Goal: Task Accomplishment & Management: Complete application form

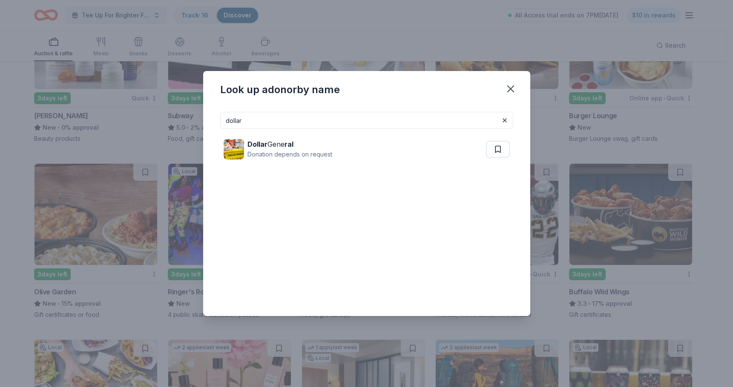
scroll to position [4930, 0]
drag, startPoint x: 352, startPoint y: 122, endPoint x: 160, endPoint y: 111, distance: 192.3
click at [160, 111] on div "Look up a donor by name dollar Dollar Gene ral Donation depends on request" at bounding box center [366, 193] width 733 height 387
type input "escape"
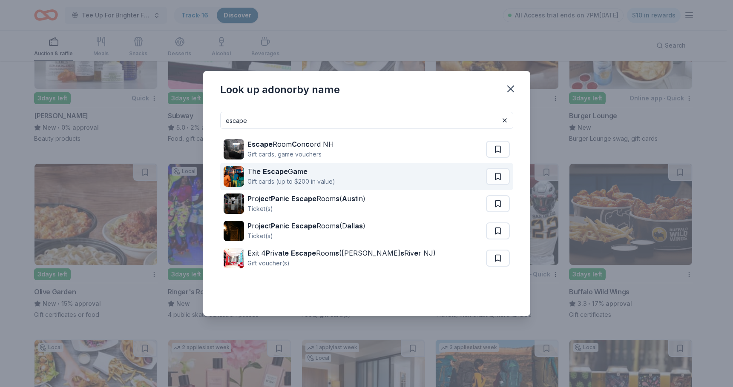
drag, startPoint x: 364, startPoint y: 180, endPoint x: 319, endPoint y: 178, distance: 44.7
click at [319, 178] on div "Gift cards (up to $200 in value)" at bounding box center [291, 182] width 88 height 10
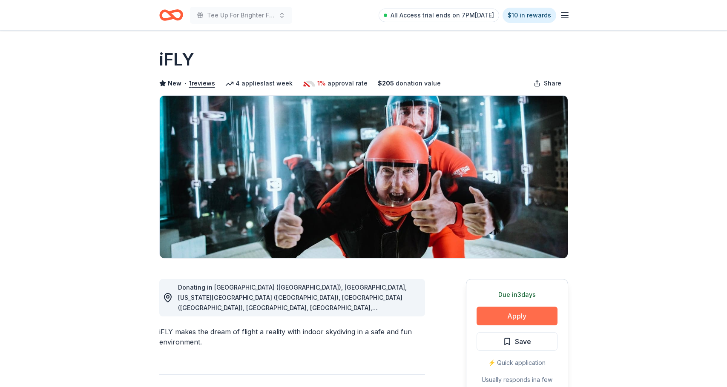
click at [519, 315] on button "Apply" at bounding box center [516, 316] width 81 height 19
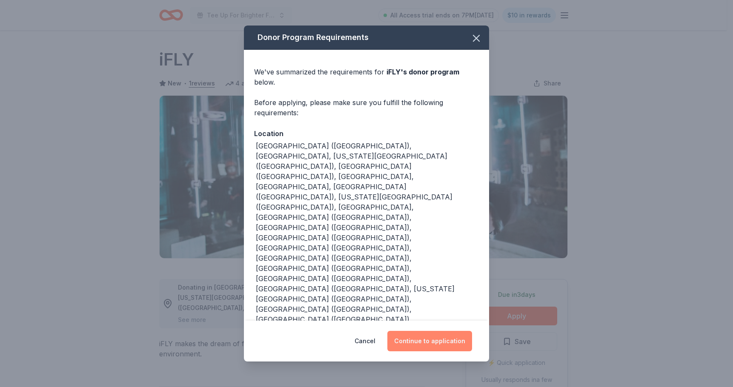
click at [413, 331] on button "Continue to application" at bounding box center [429, 341] width 85 height 20
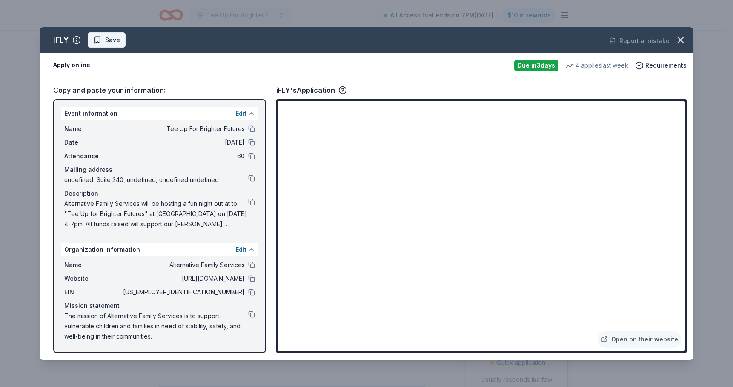
click at [96, 42] on span "Save" at bounding box center [106, 40] width 27 height 10
click at [128, 38] on html "Tee Up For Brighter Futures All Access trial ends on 7PM, 9/22 $10 in rewards D…" at bounding box center [366, 193] width 733 height 387
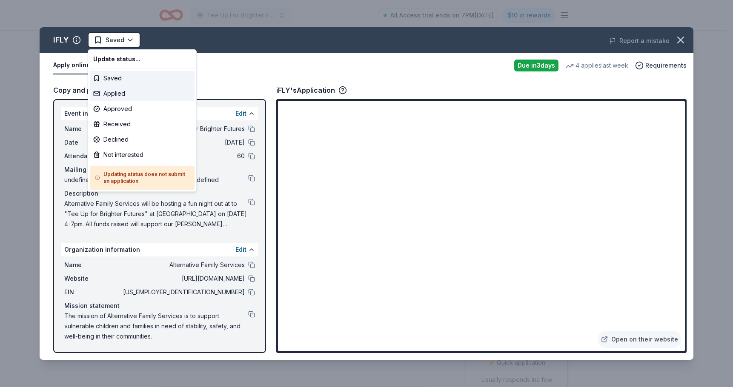
click at [125, 92] on div "Applied" at bounding box center [142, 93] width 105 height 15
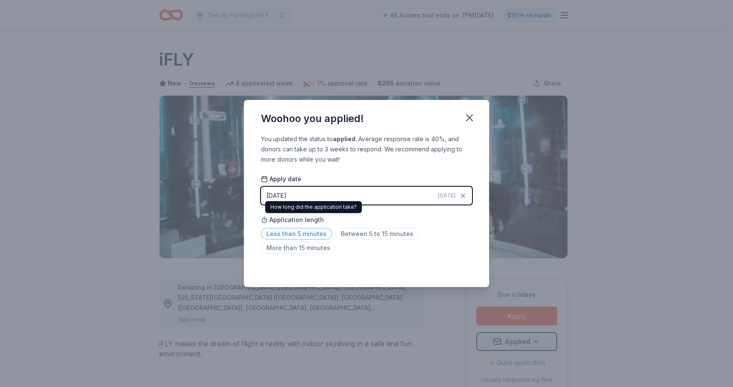
click at [296, 229] on span "Less than 5 minutes" at bounding box center [296, 233] width 71 height 11
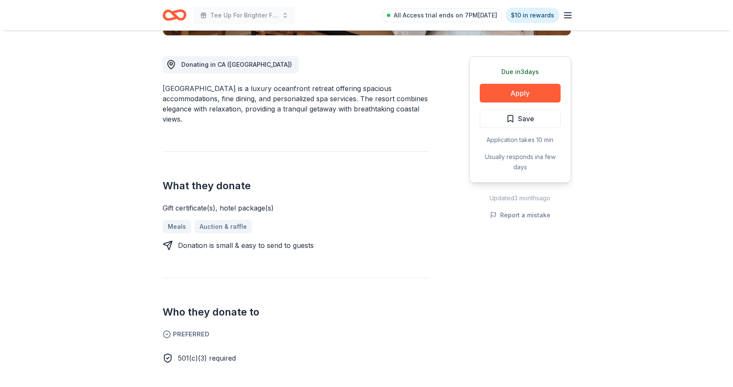
scroll to position [227, 0]
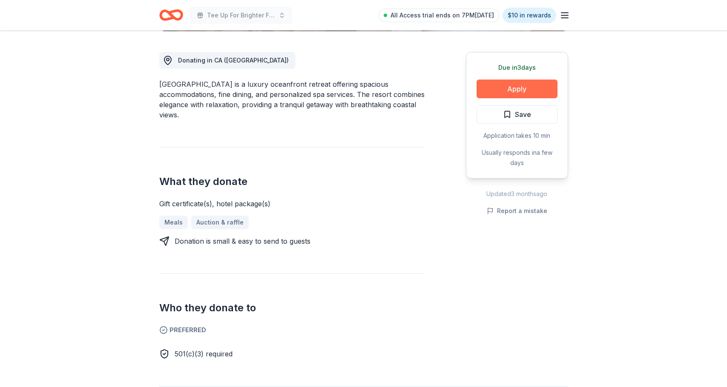
click at [495, 89] on button "Apply" at bounding box center [516, 89] width 81 height 19
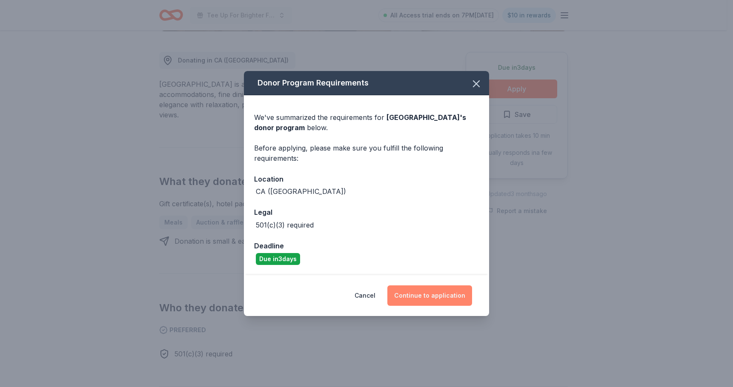
click at [439, 292] on button "Continue to application" at bounding box center [429, 296] width 85 height 20
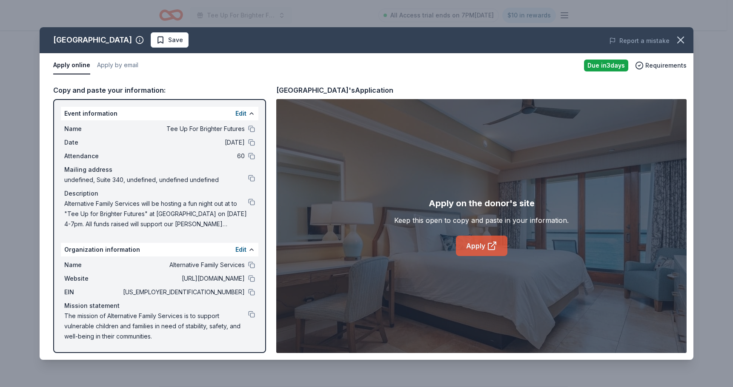
click at [478, 255] on link "Apply" at bounding box center [482, 246] width 52 height 20
click at [178, 43] on span "Save" at bounding box center [169, 40] width 27 height 10
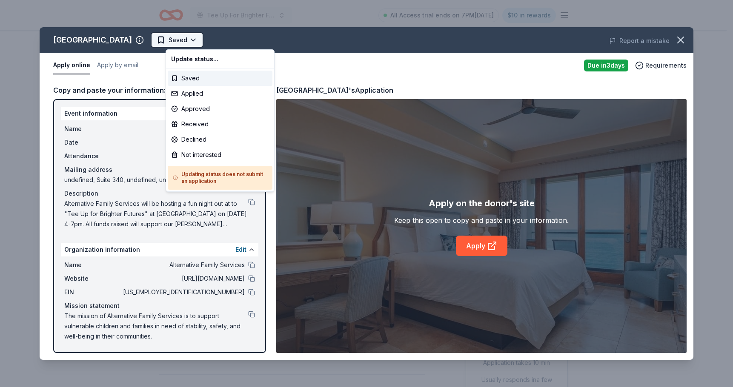
click at [196, 40] on html "Tee Up For Brighter Futures All Access trial ends on 7PM, 9/22 $10 in rewards D…" at bounding box center [366, 193] width 733 height 387
click at [214, 94] on div "Applied" at bounding box center [220, 93] width 105 height 15
